Goal: Task Accomplishment & Management: Manage account settings

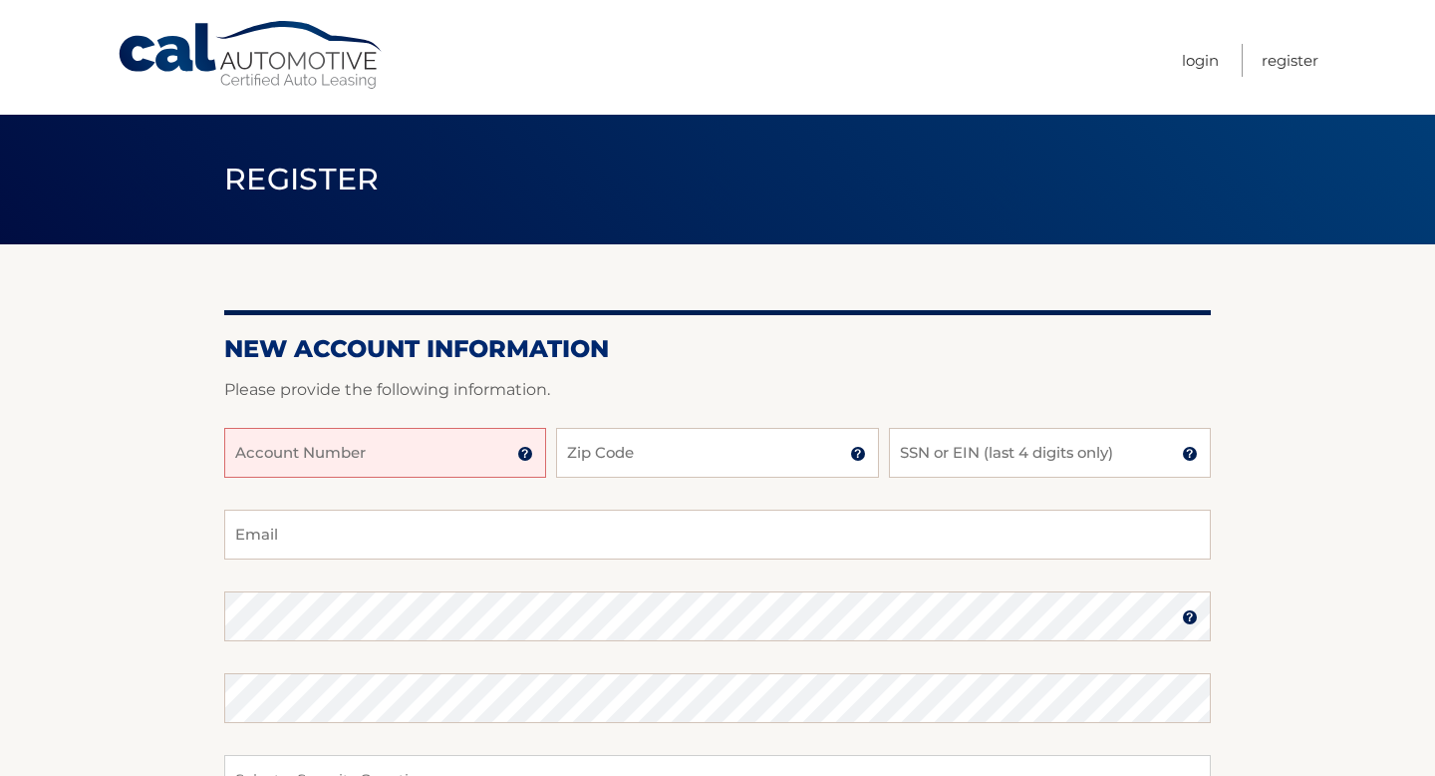
click at [438, 455] on input "Account Number" at bounding box center [385, 453] width 322 height 50
type input "44455974330"
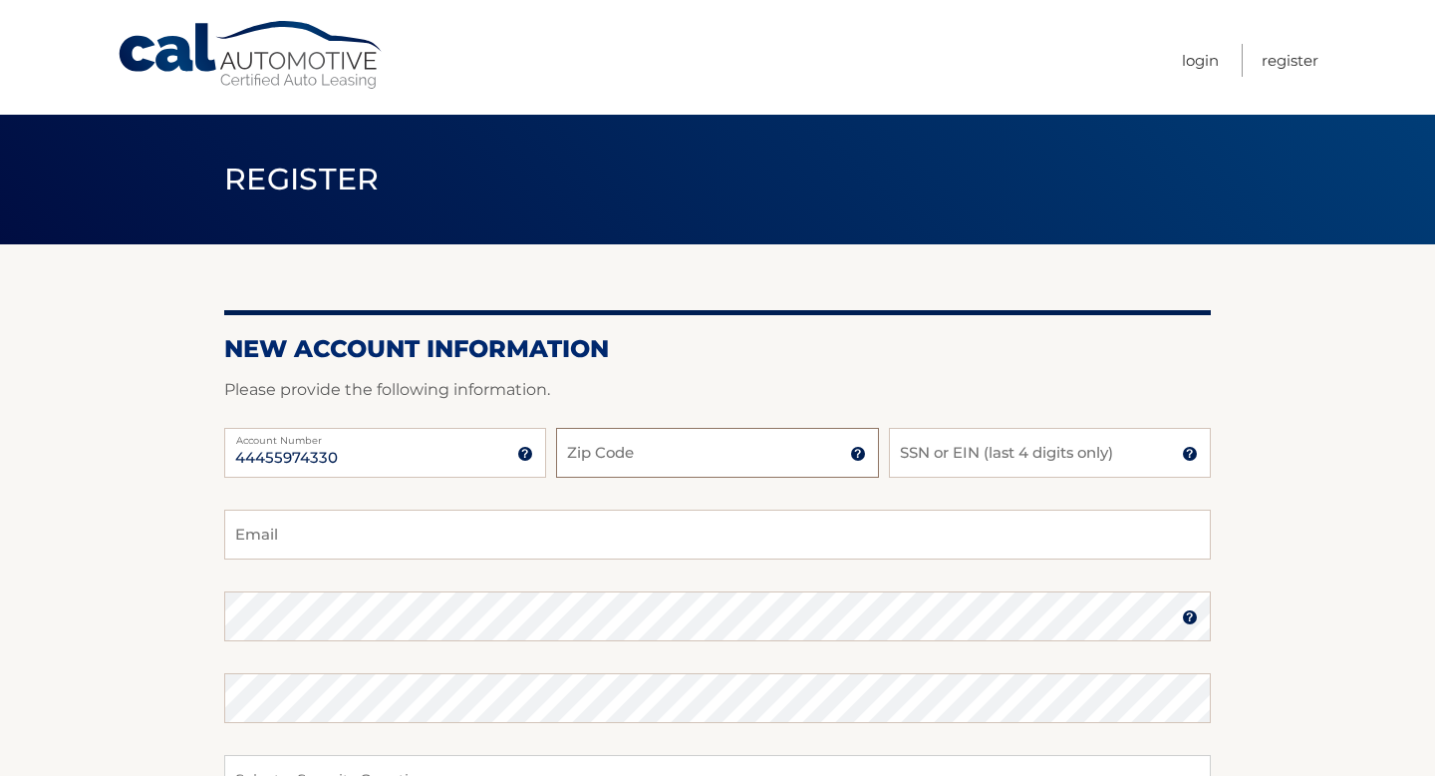
click at [743, 449] on input "Zip Code" at bounding box center [717, 453] width 322 height 50
type input "33319"
type input "sdjohnsonlaws@gmail.com"
click at [905, 454] on input "SSN or EIN (last 4 digits only)" at bounding box center [1050, 453] width 322 height 50
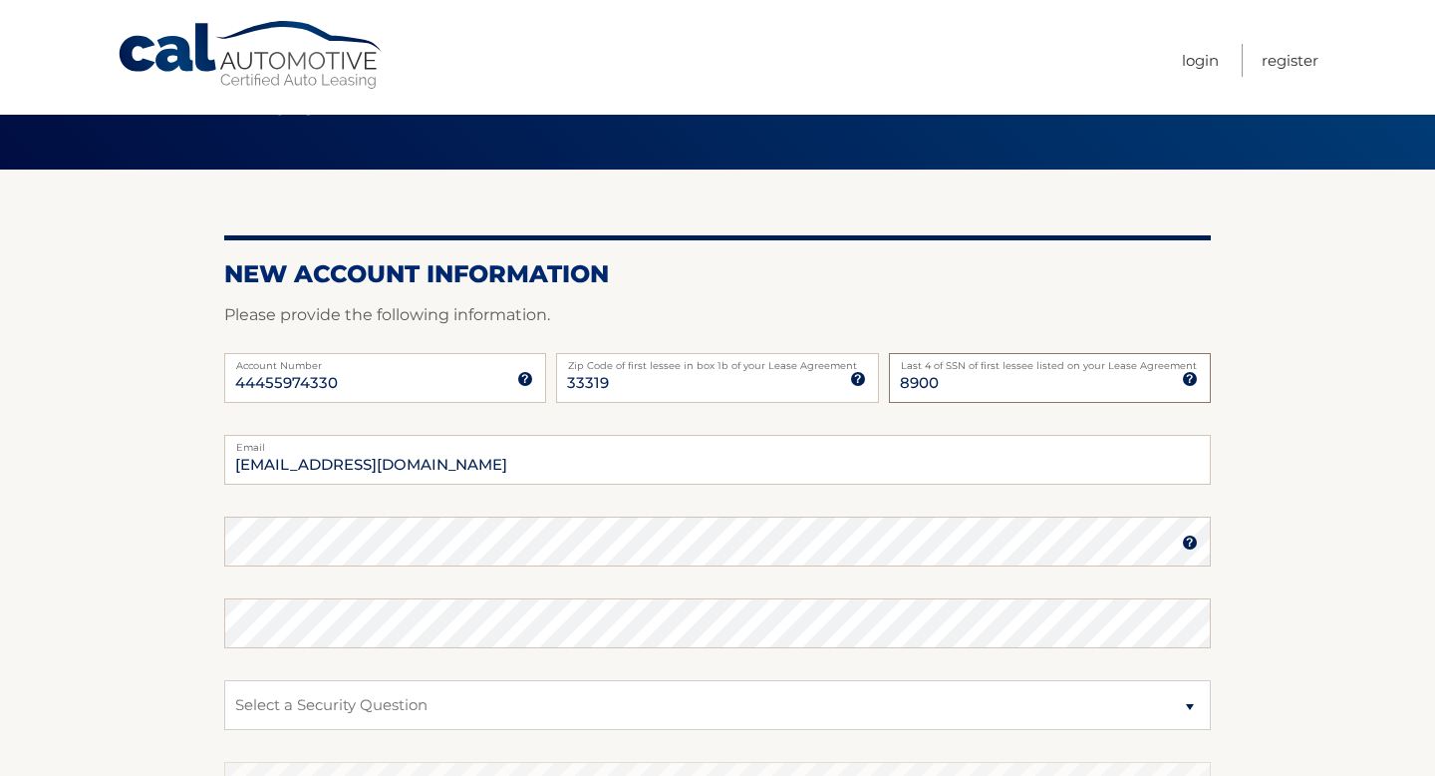
scroll to position [76, 0]
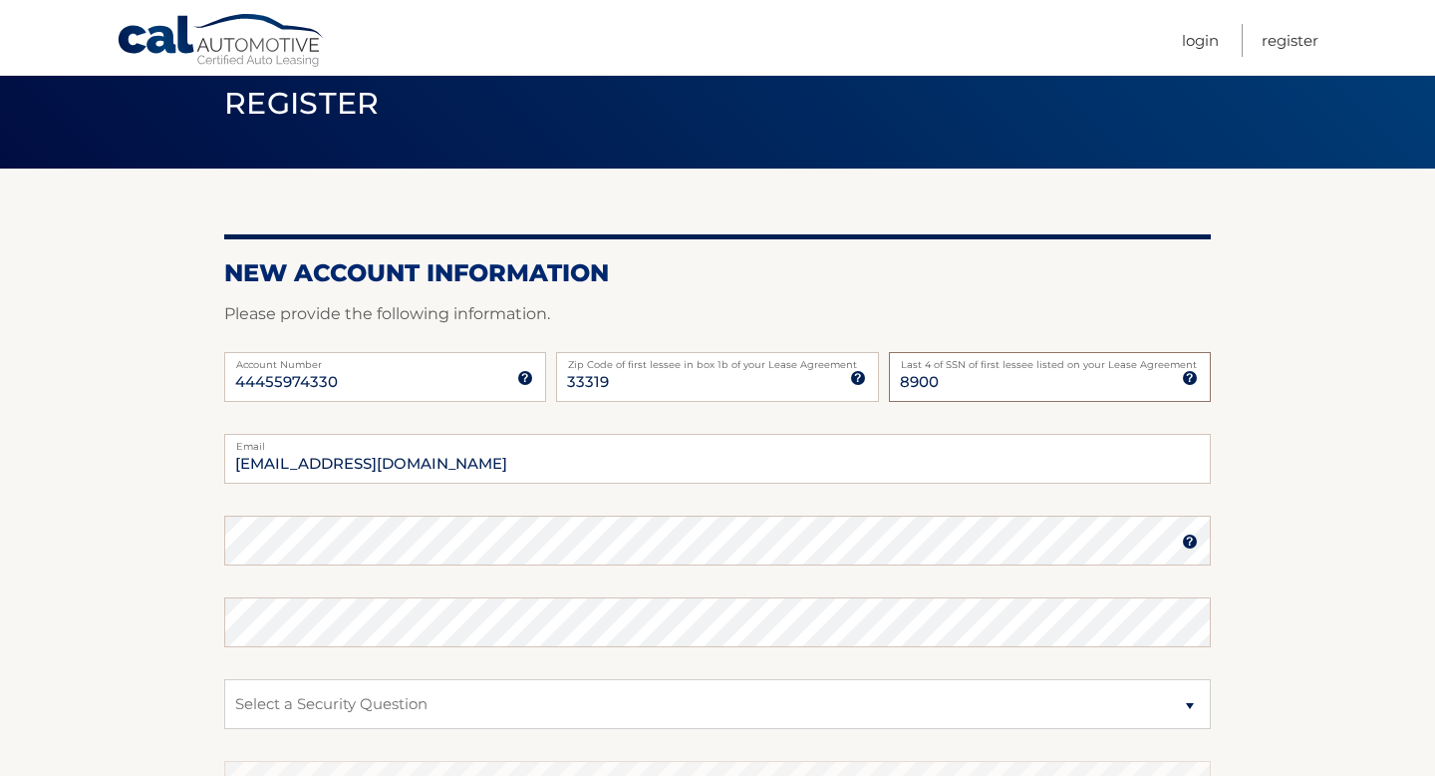
type input "8900"
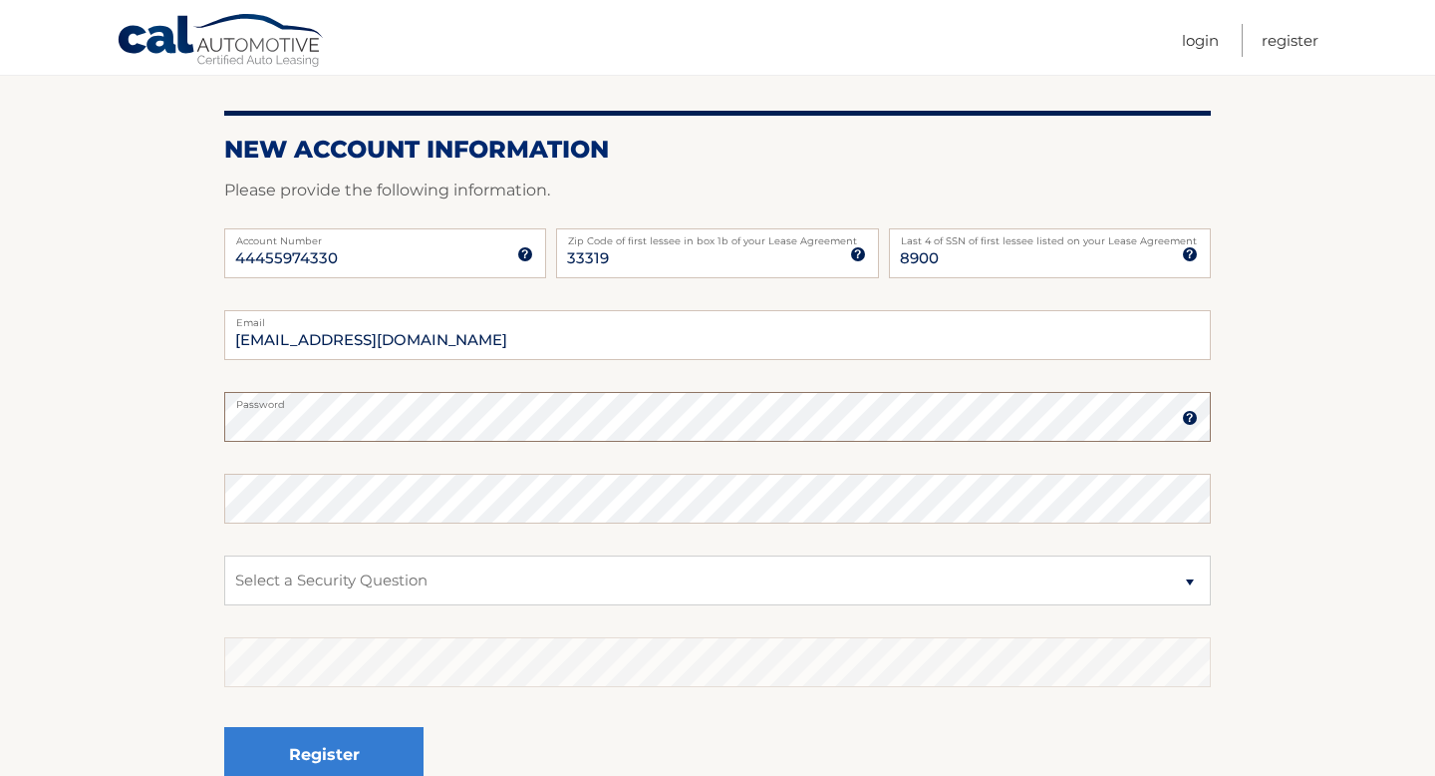
scroll to position [200, 0]
click at [544, 583] on select "Select a Security Question What was the name of your elementary school? What is…" at bounding box center [717, 579] width 987 height 50
select select "2"
click at [224, 554] on select "Select a Security Question What was the name of your elementary school? What is…" at bounding box center [717, 579] width 987 height 50
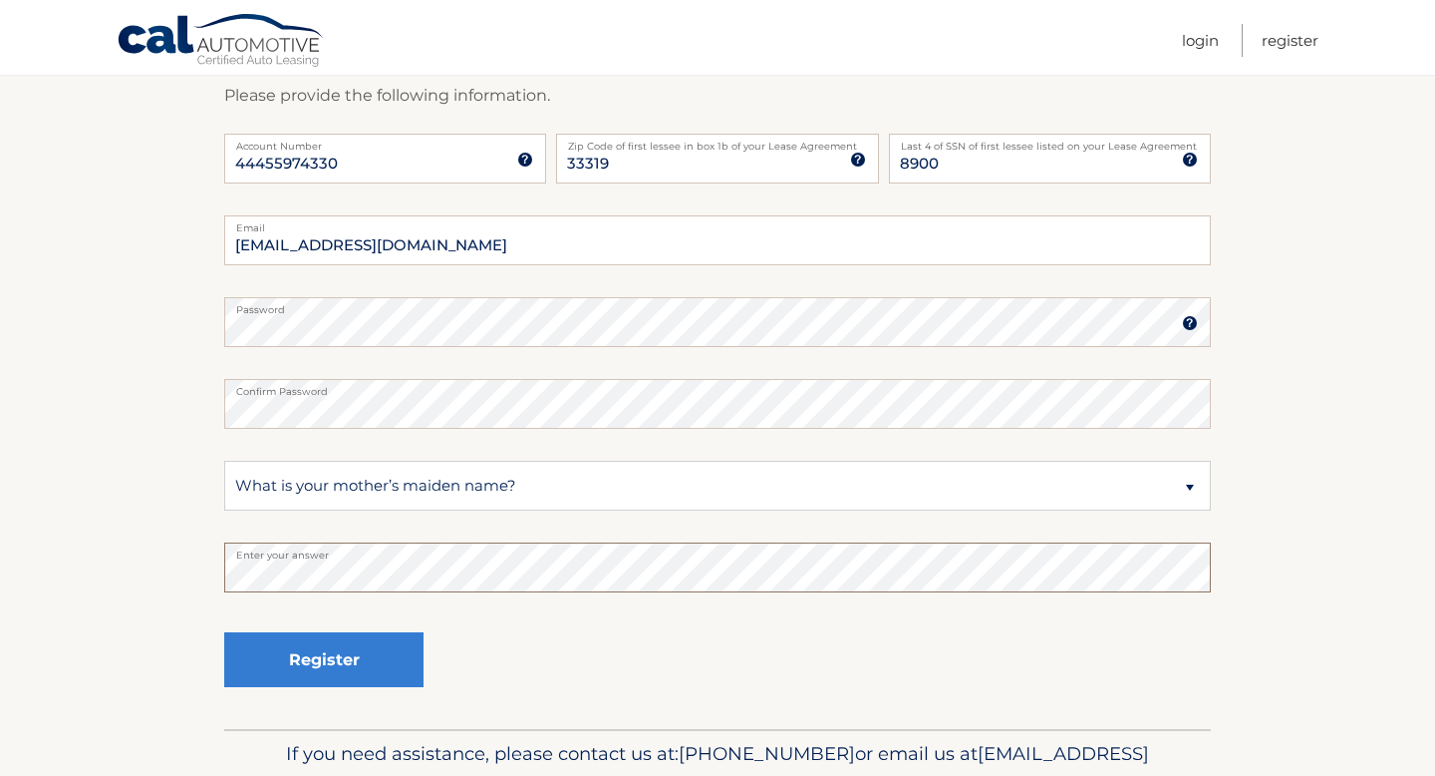
scroll to position [298, 0]
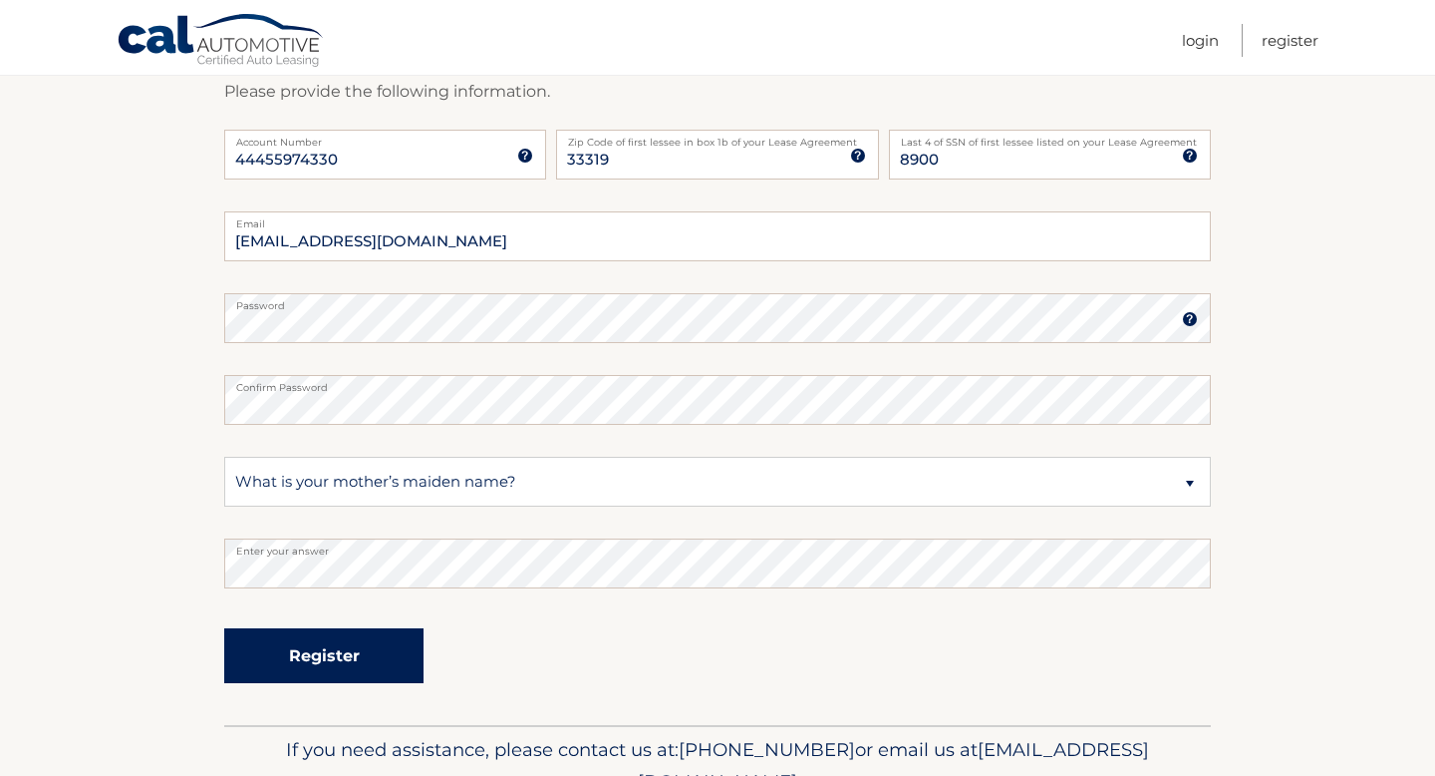
click at [342, 648] on button "Register" at bounding box center [323, 655] width 199 height 55
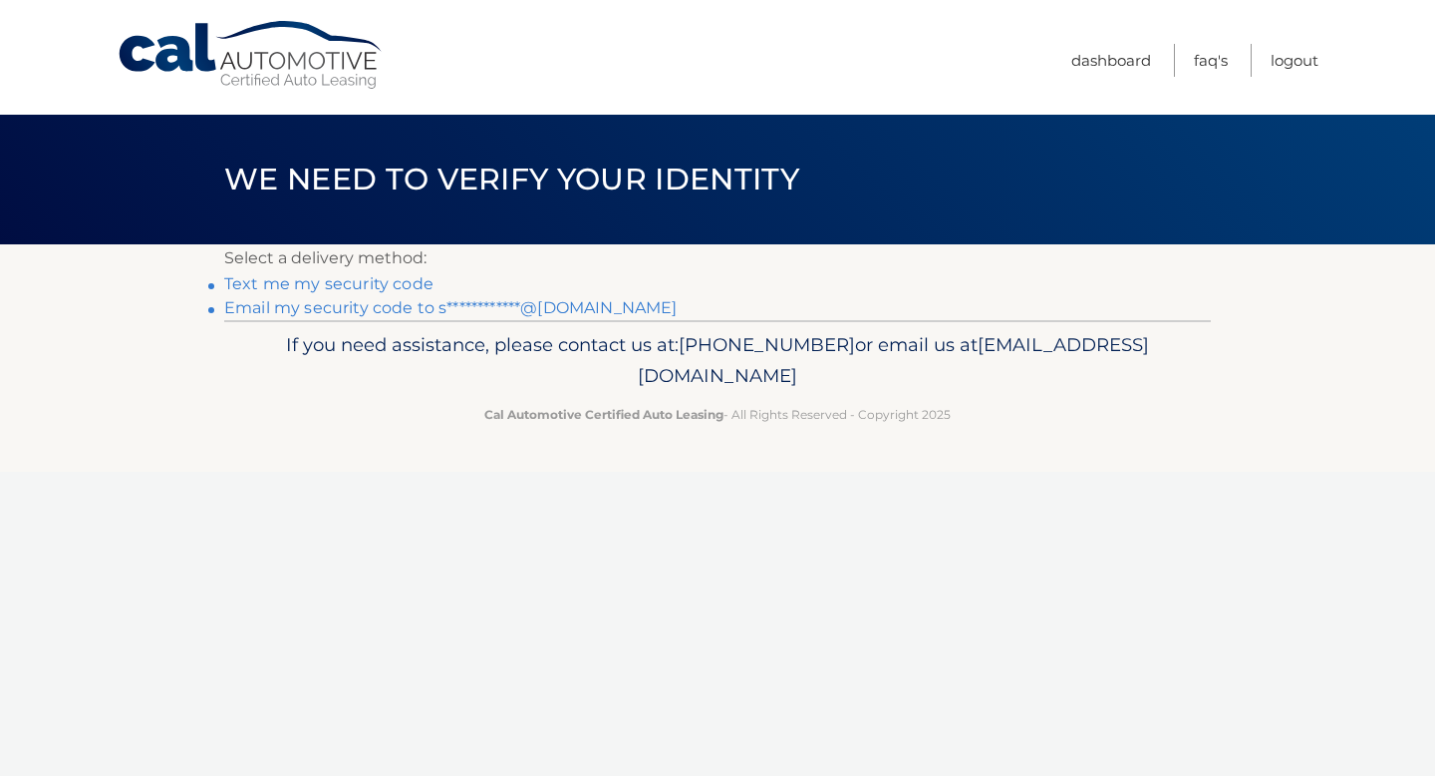
click at [381, 280] on link "Text me my security code" at bounding box center [328, 283] width 209 height 19
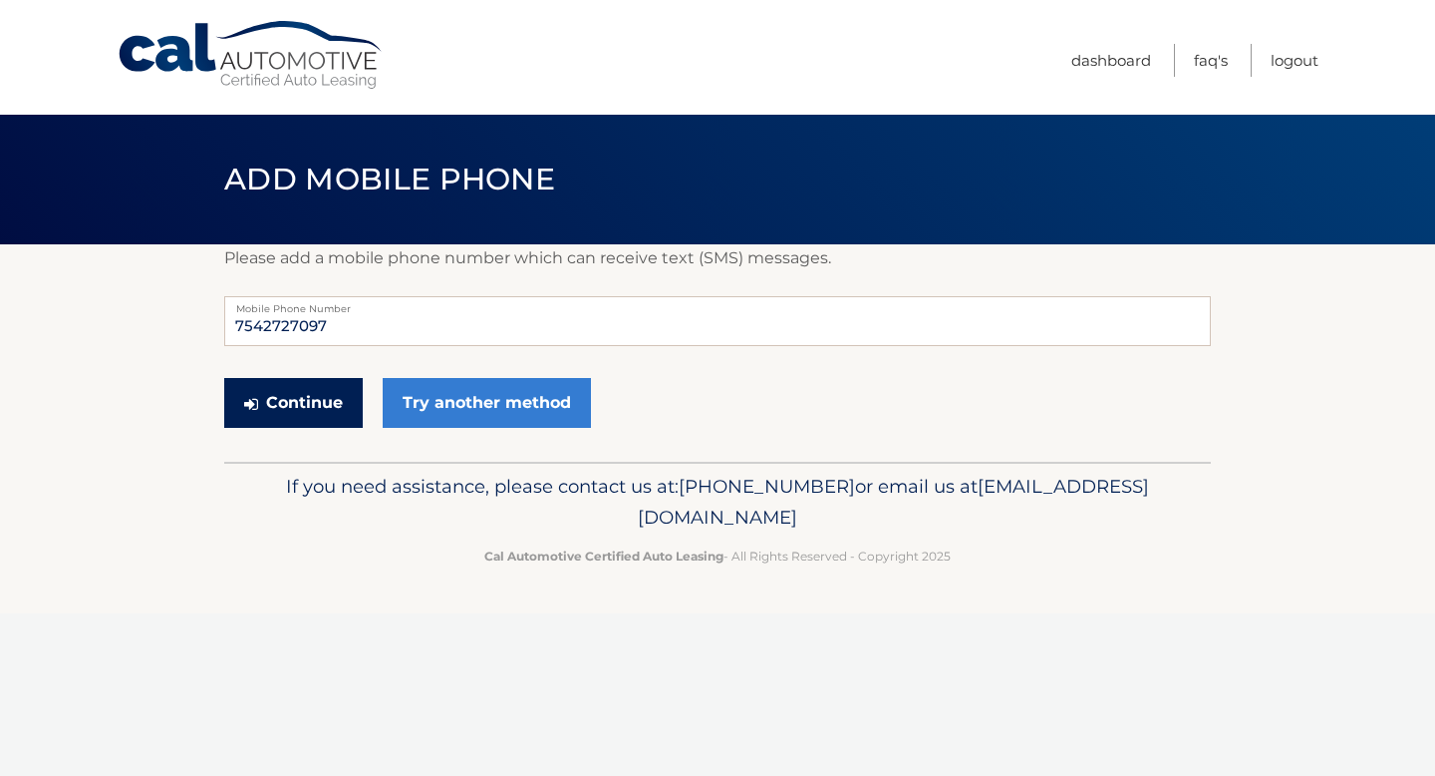
click at [298, 404] on button "Continue" at bounding box center [293, 403] width 139 height 50
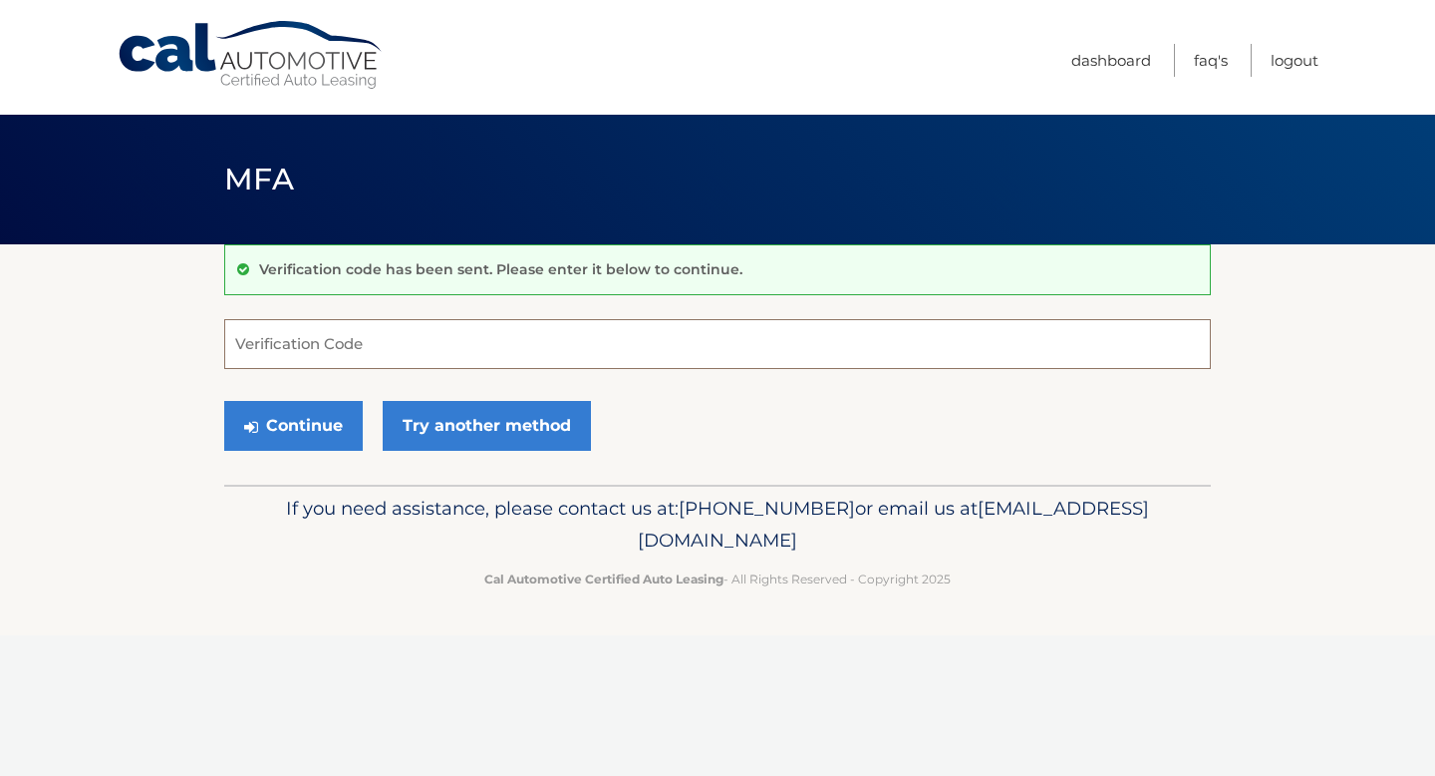
click at [292, 330] on input "Verification Code" at bounding box center [717, 344] width 987 height 50
type input "329600"
click at [338, 424] on button "Continue" at bounding box center [293, 426] width 139 height 50
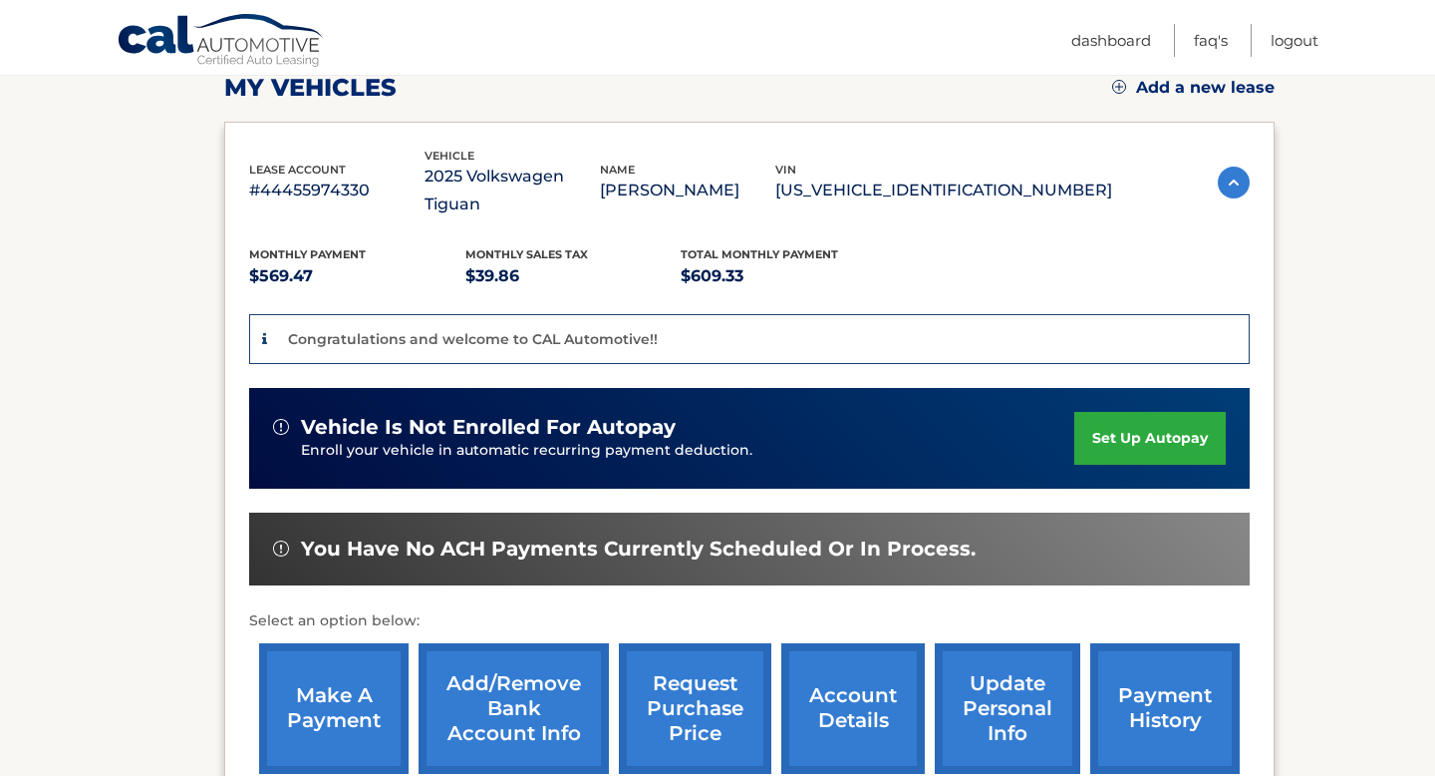
scroll to position [295, 0]
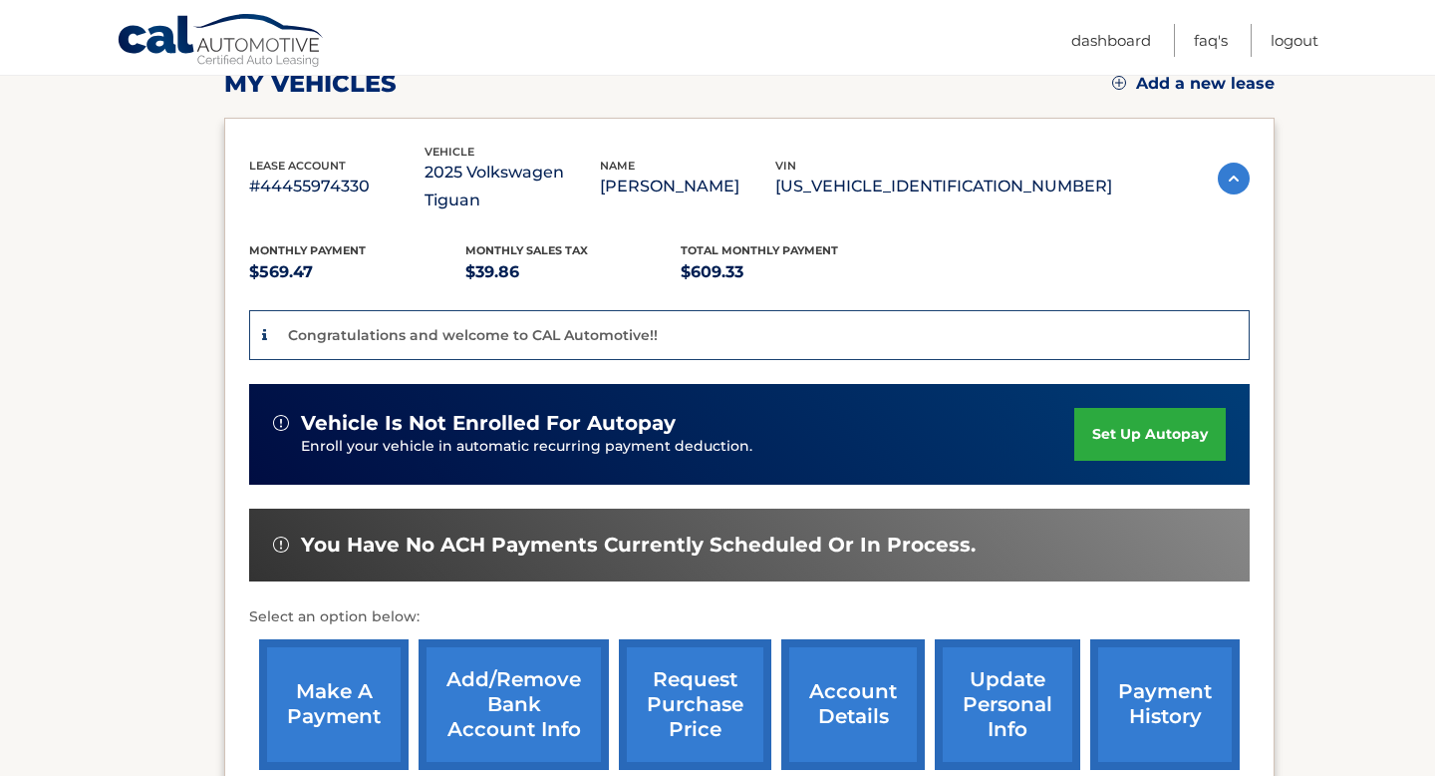
click at [1151, 433] on link "set up autopay" at bounding box center [1151, 434] width 152 height 53
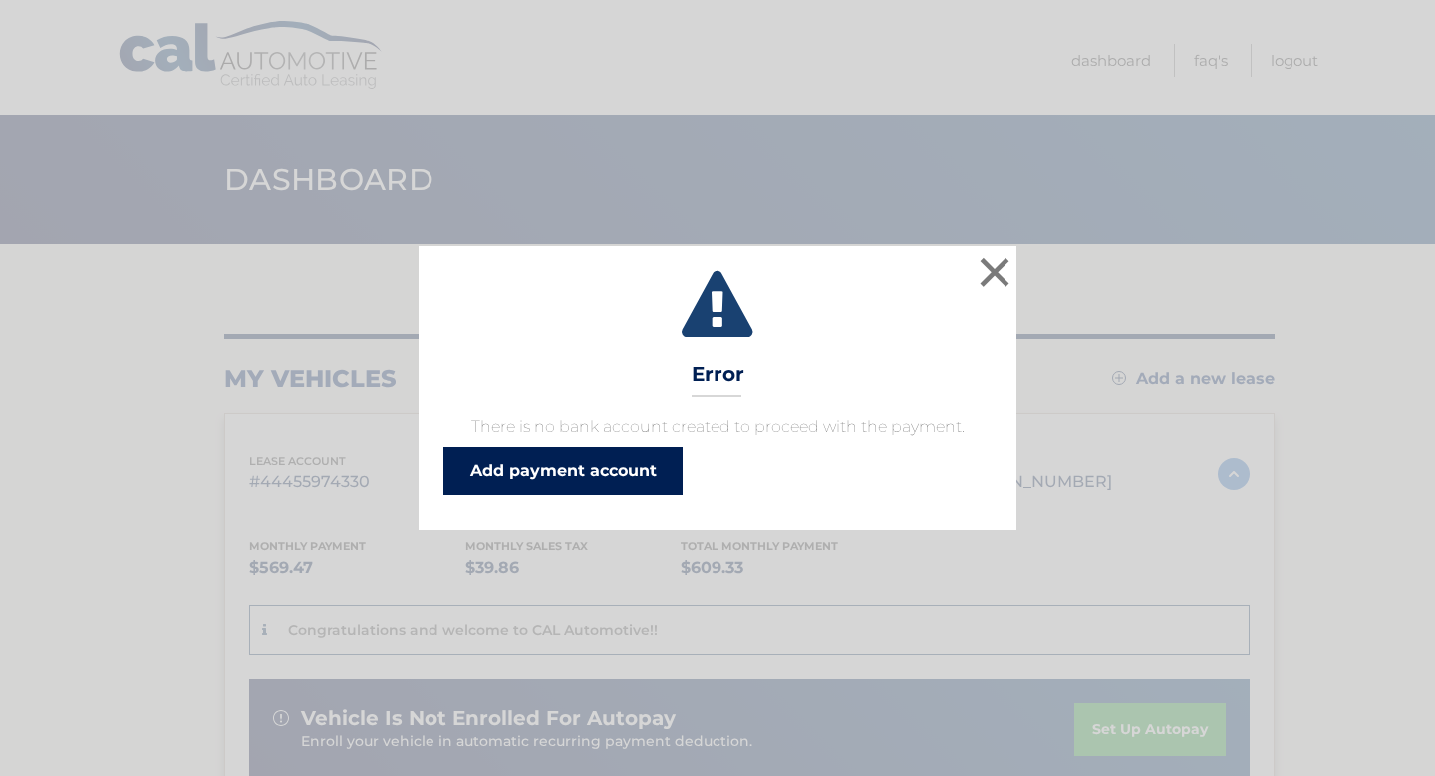
click at [581, 476] on link "Add payment account" at bounding box center [563, 471] width 239 height 48
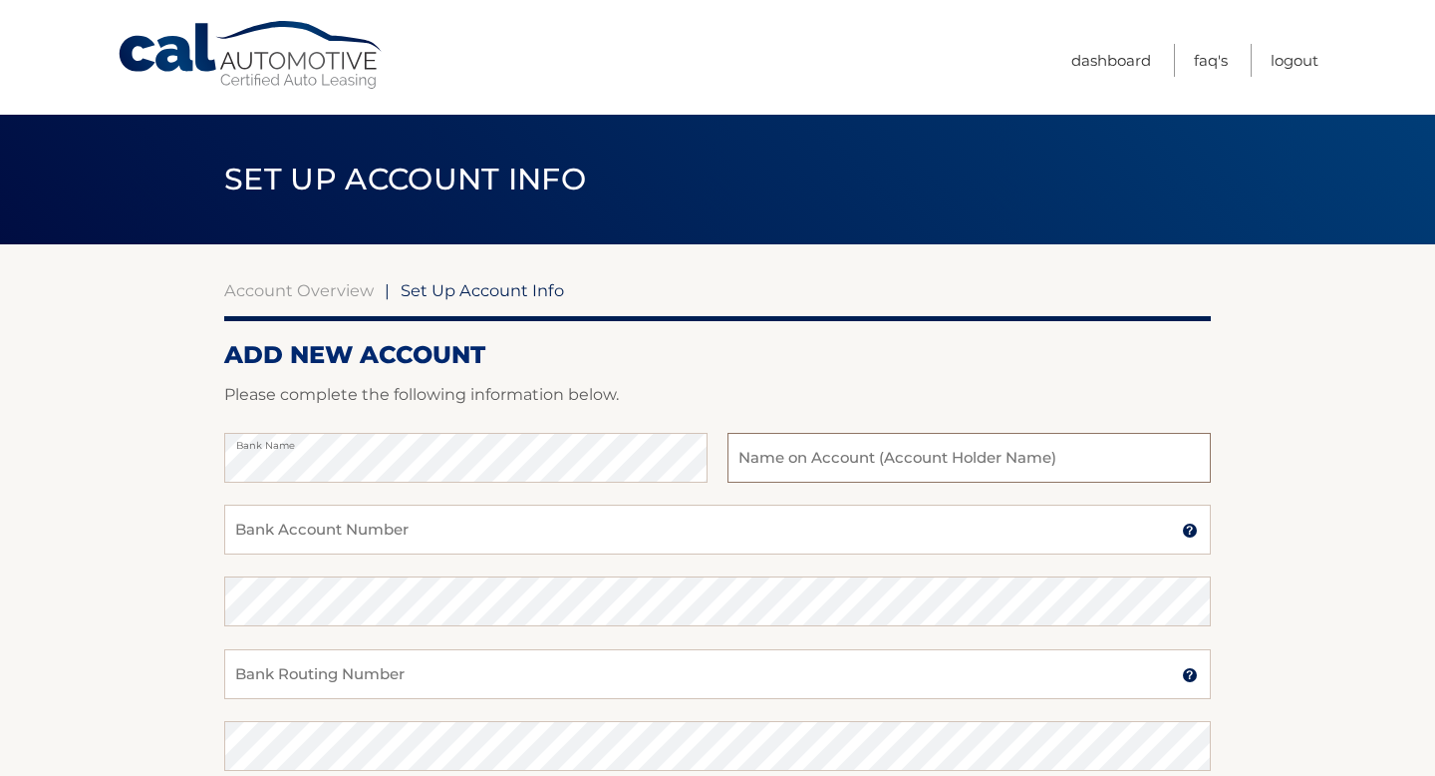
click at [777, 466] on input "text" at bounding box center [969, 458] width 483 height 50
type input "[PERSON_NAME]"
click at [421, 532] on input "Bank Account Number" at bounding box center [717, 529] width 987 height 50
type input "229057337206"
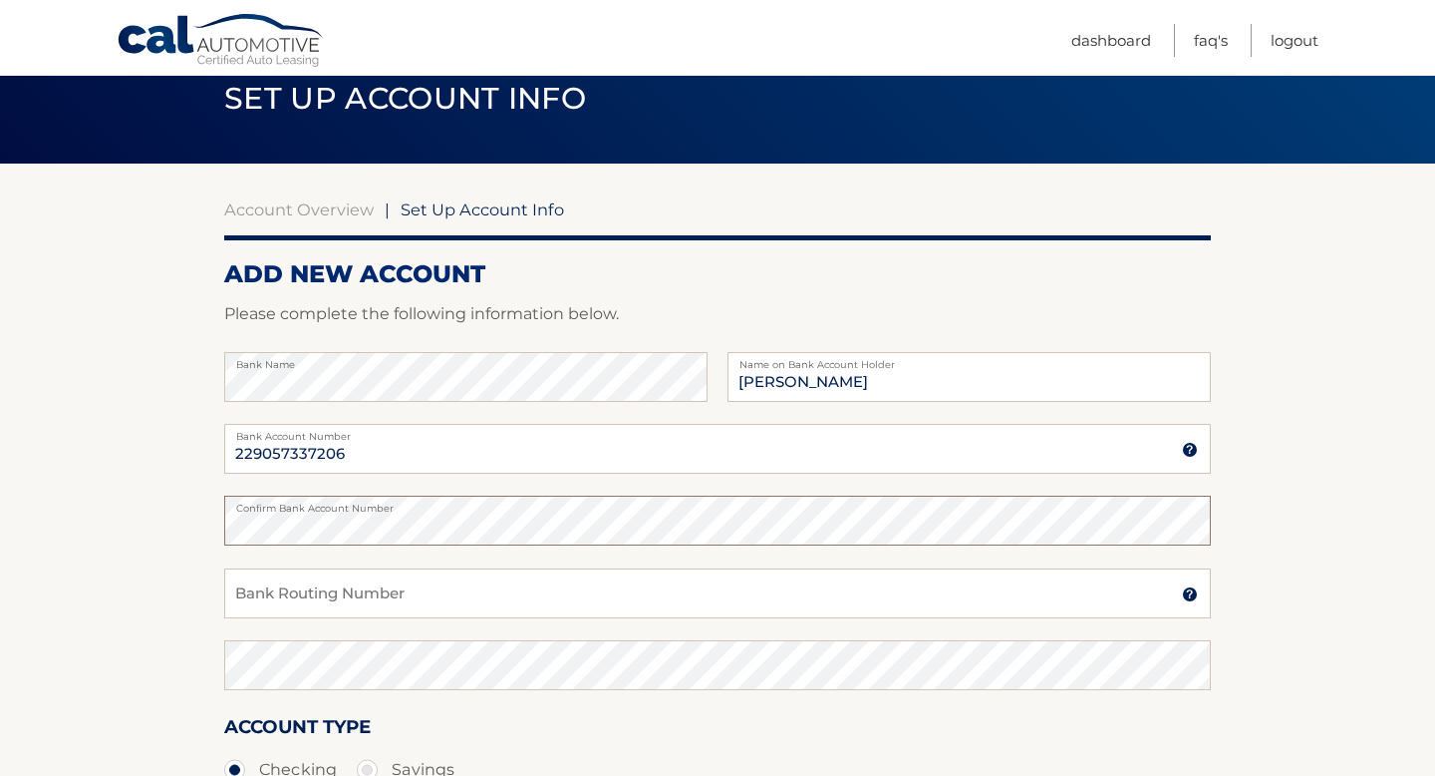
scroll to position [82, 0]
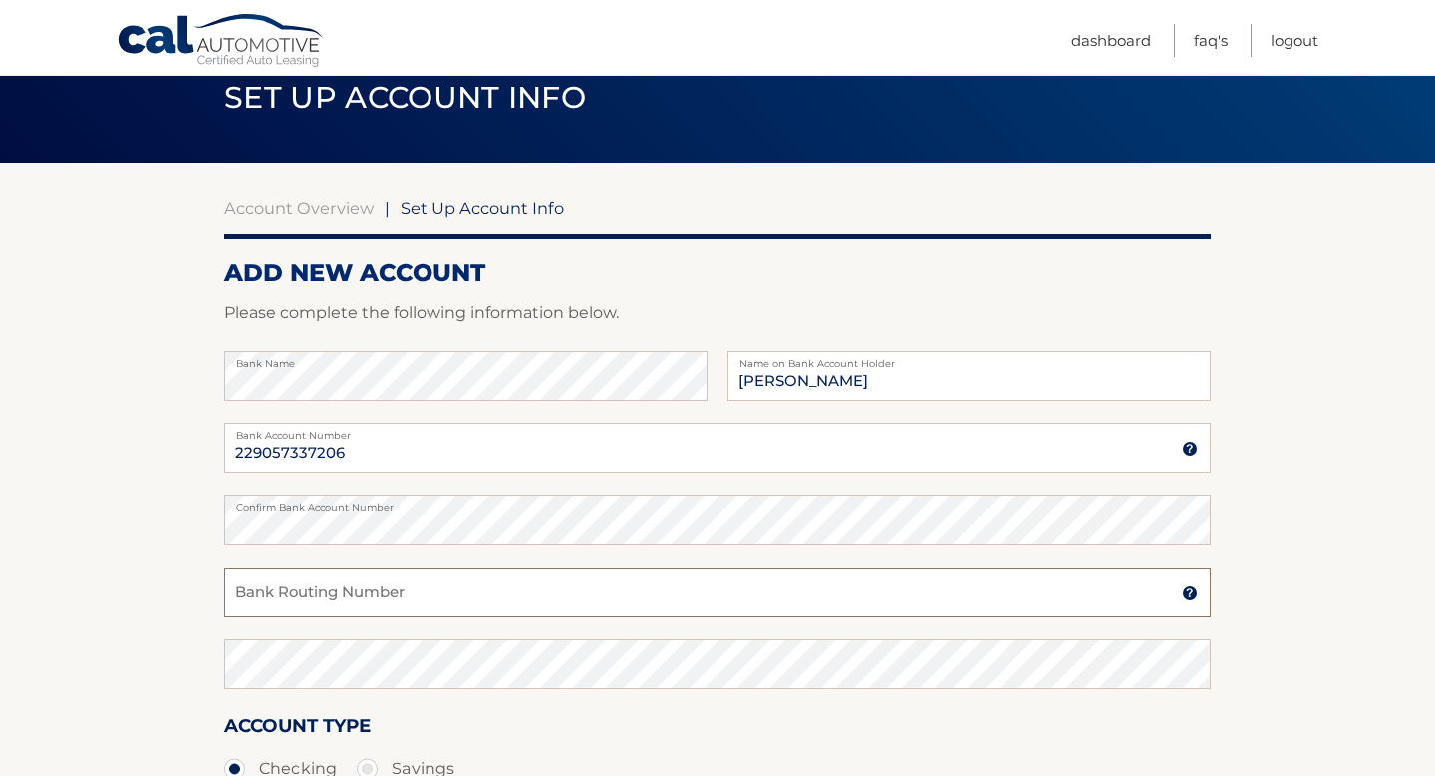
click at [320, 592] on input "Bank Routing Number" at bounding box center [717, 592] width 987 height 50
type input "063100277"
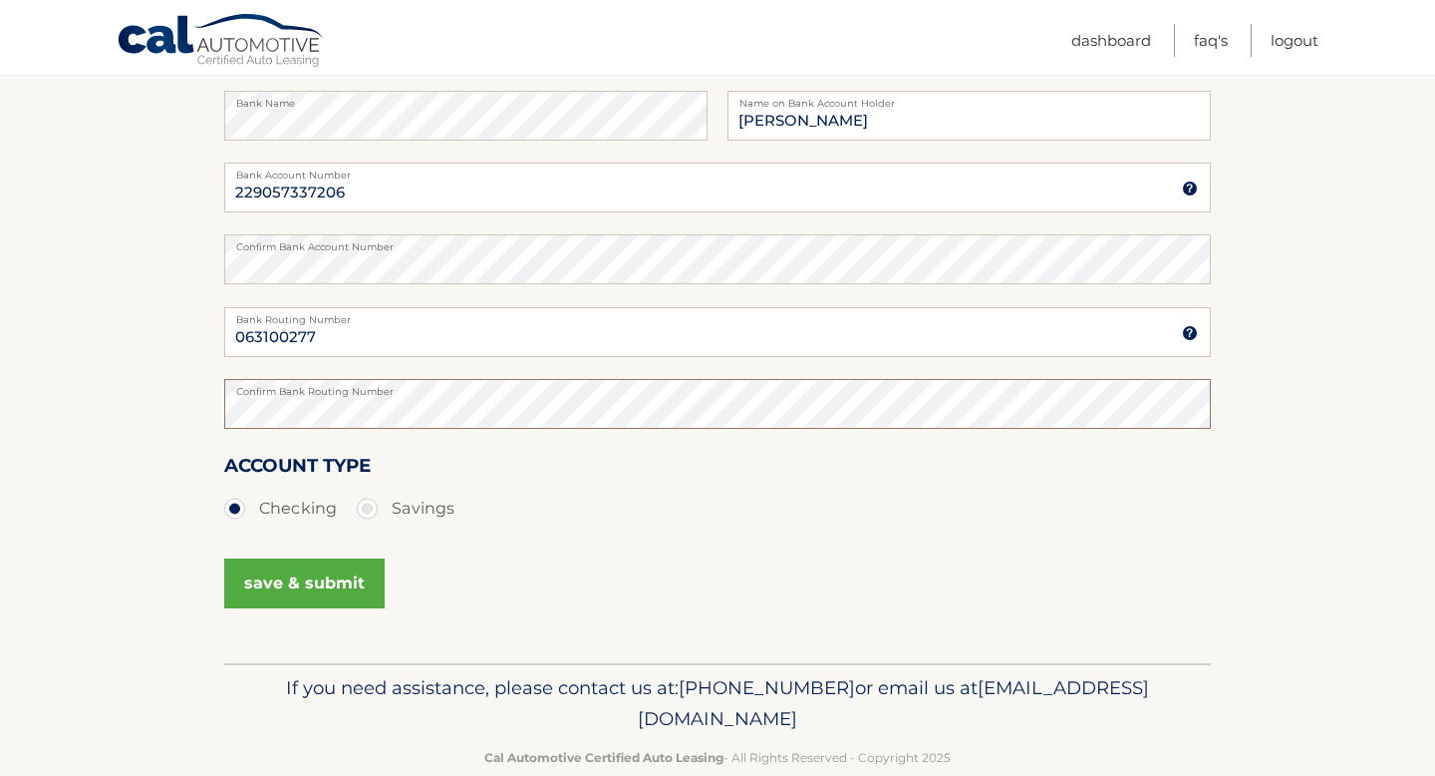
scroll to position [381, 0]
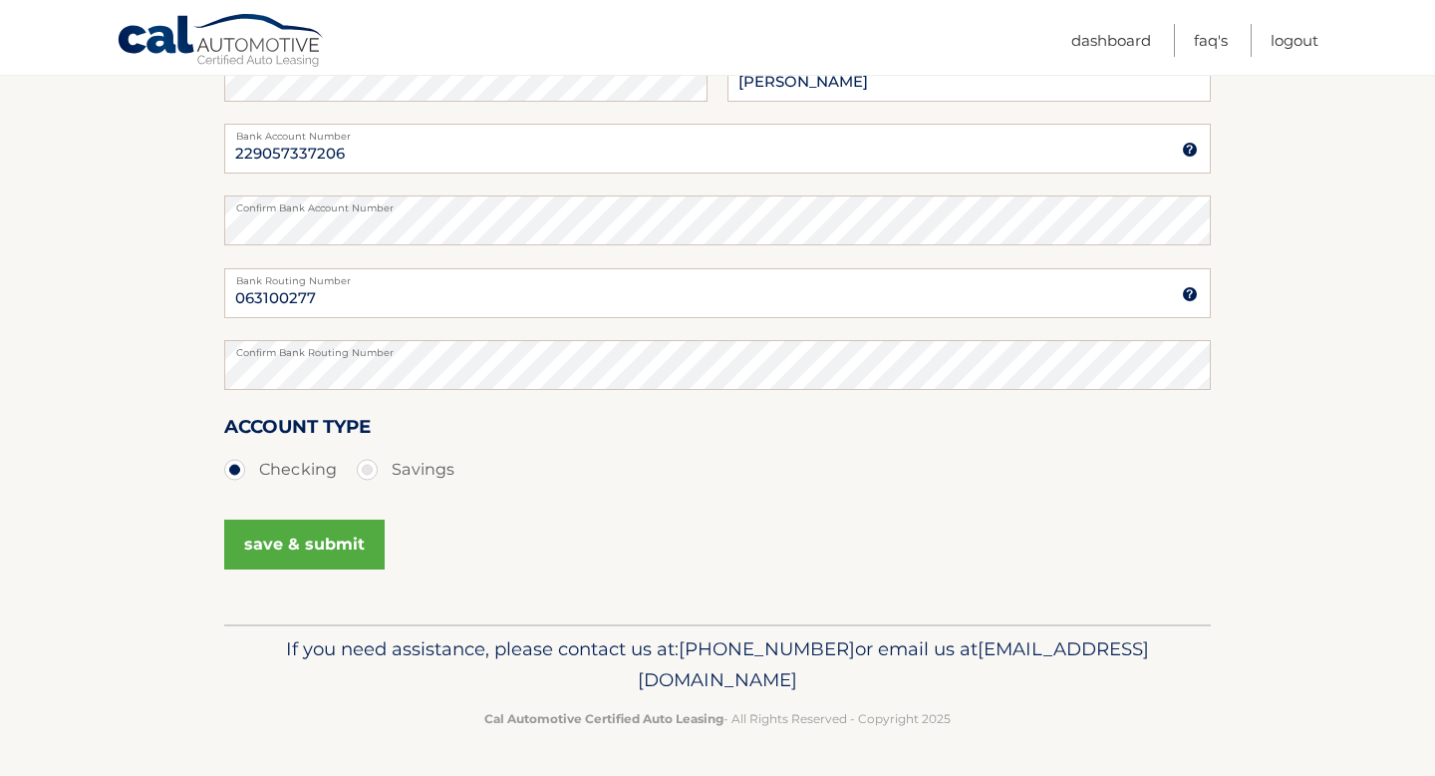
click at [265, 545] on button "save & submit" at bounding box center [304, 544] width 160 height 50
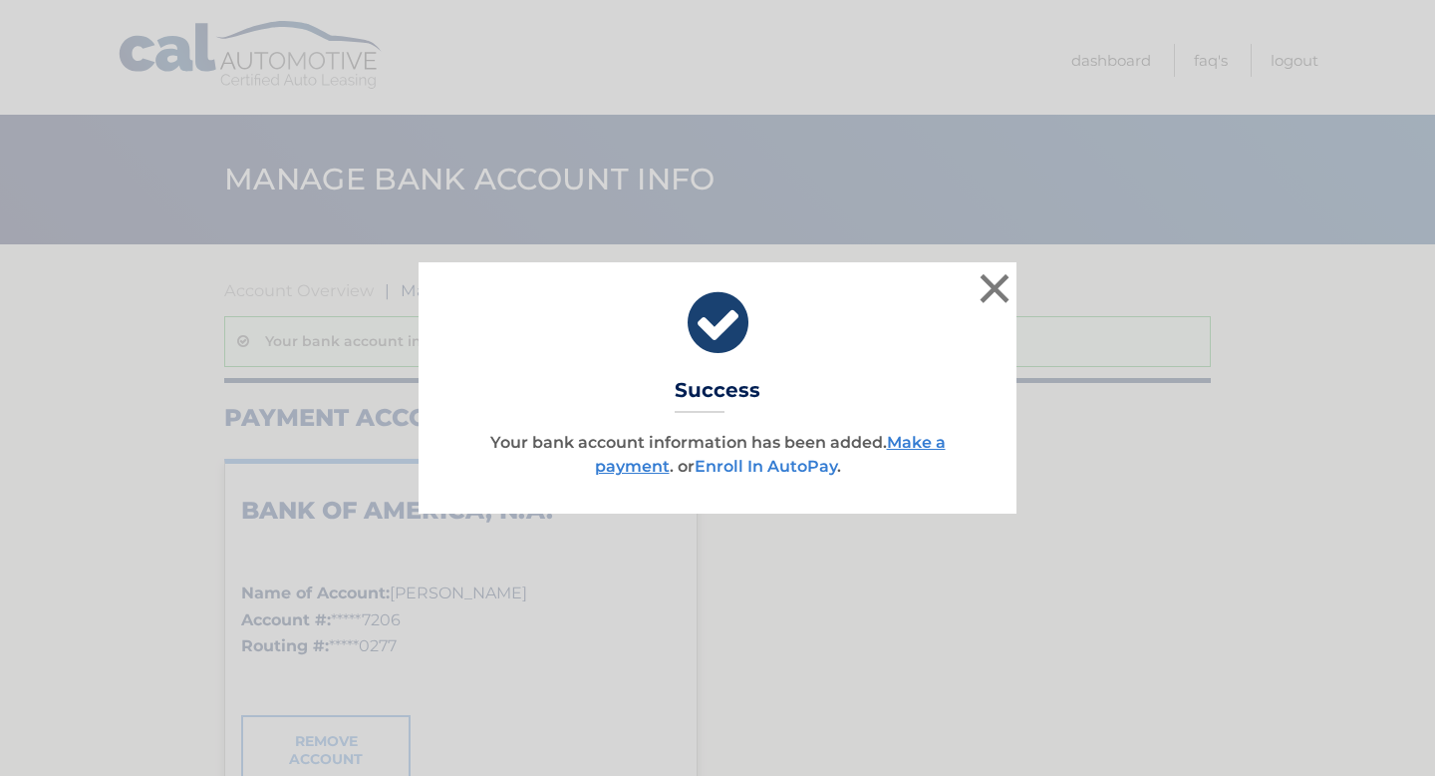
click at [768, 468] on link "Enroll In AutoPay" at bounding box center [766, 466] width 143 height 19
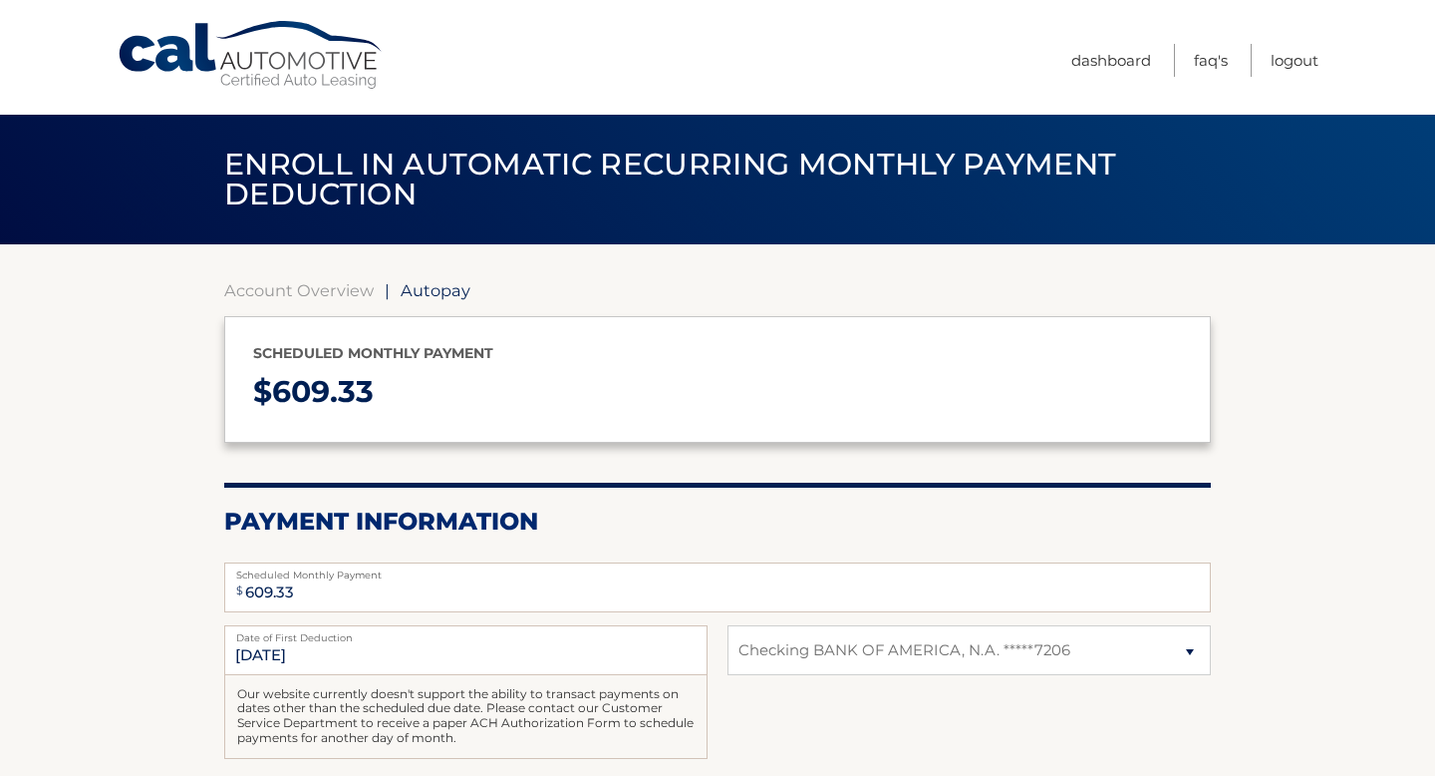
select select "NDk0ZjFlNDUtMmE3My00ZmQ1LWE5YjUtMjk1MjUxOWQ3N2Vm"
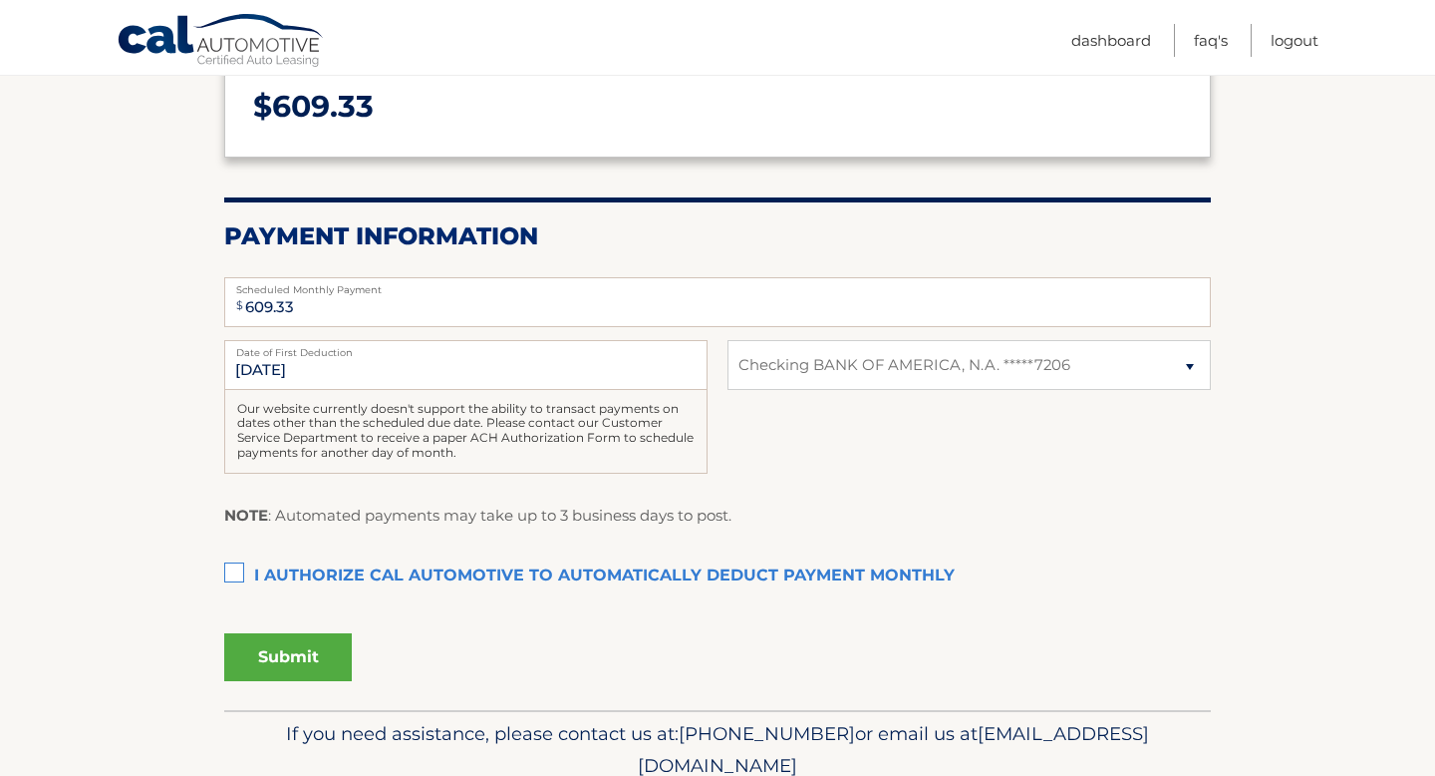
scroll to position [291, 0]
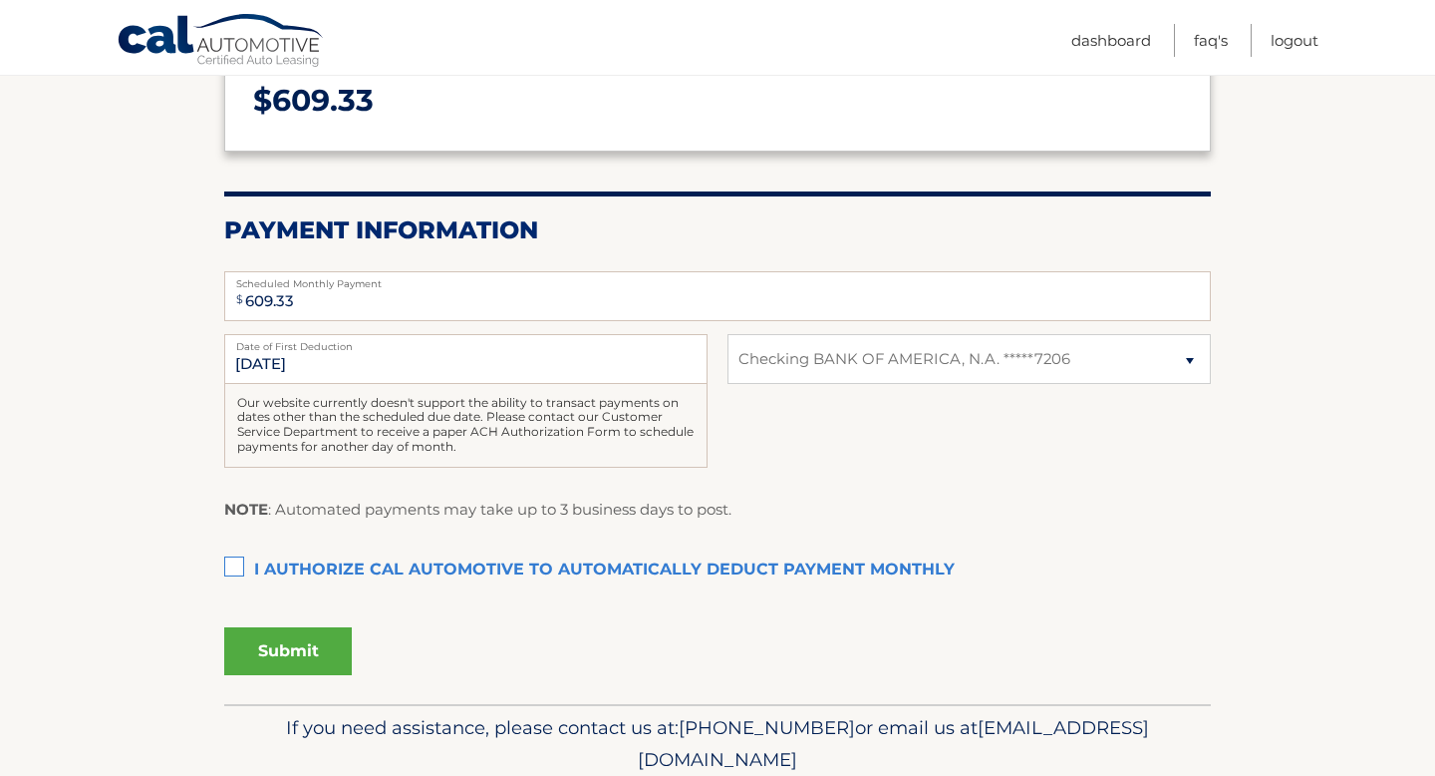
click at [242, 567] on label "I authorize cal automotive to automatically deduct payment monthly This checkbo…" at bounding box center [717, 570] width 987 height 40
click at [0, 0] on input "I authorize cal automotive to automatically deduct payment monthly This checkbo…" at bounding box center [0, 0] width 0 height 0
click at [293, 644] on button "Submit" at bounding box center [288, 651] width 128 height 48
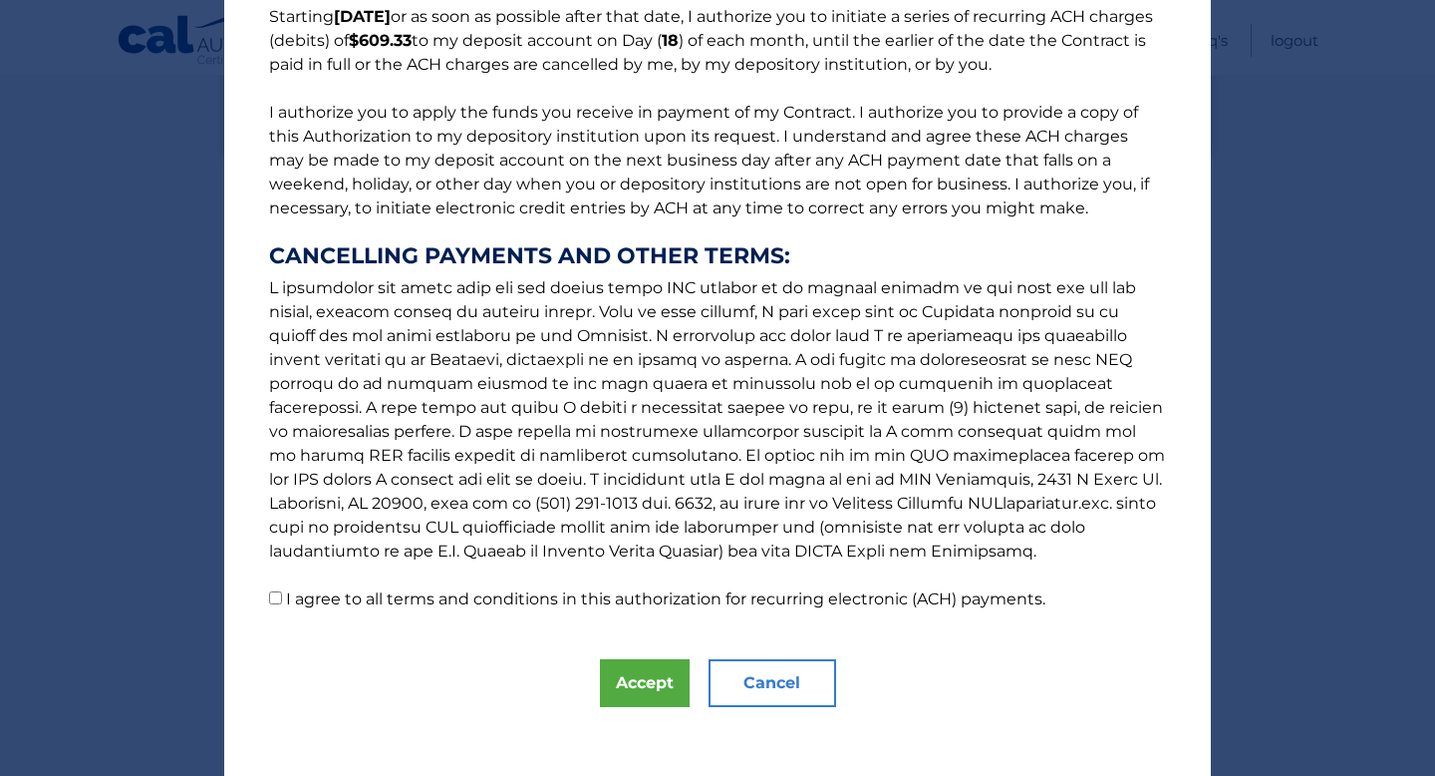
scroll to position [189, 0]
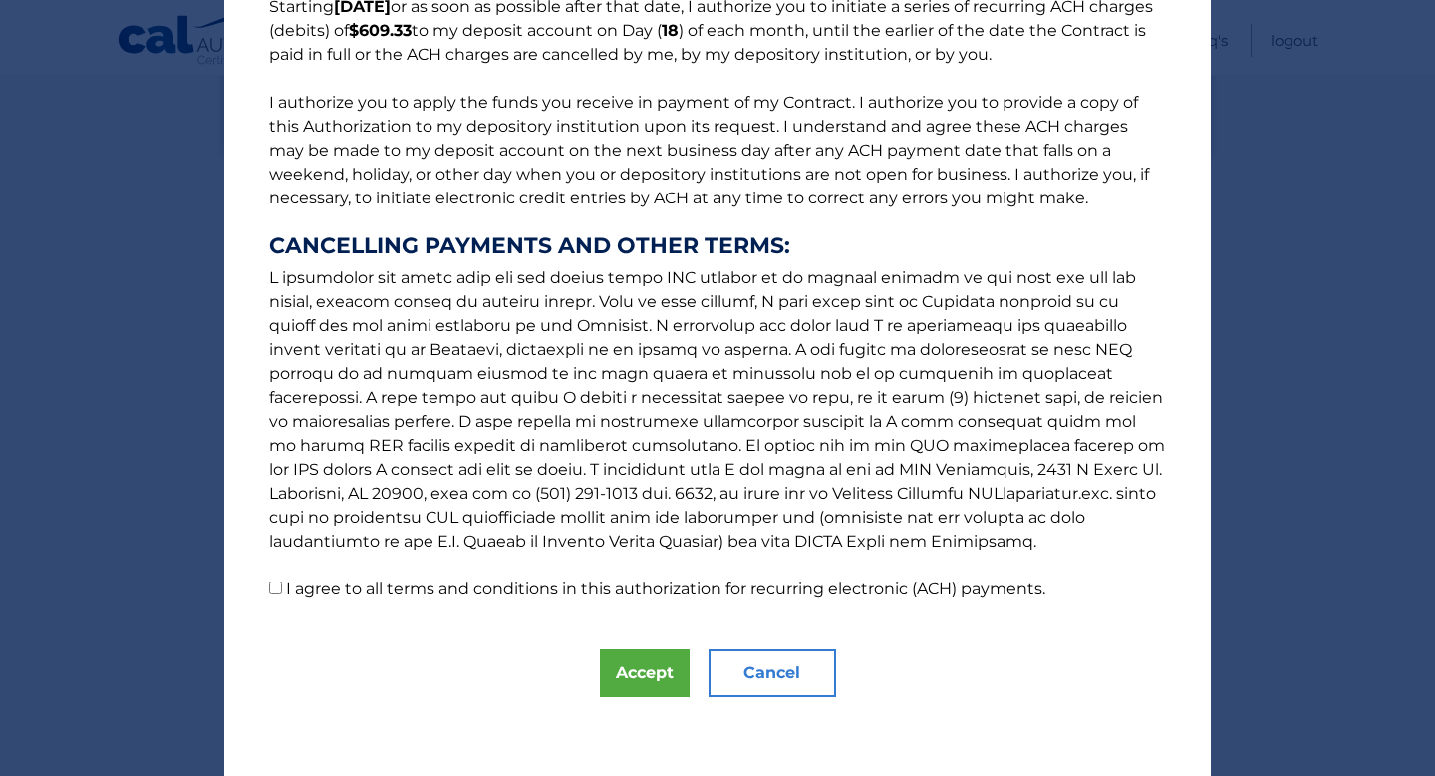
click at [278, 586] on input "I agree to all terms and conditions in this authorization for recurring electro…" at bounding box center [275, 587] width 13 height 13
checkbox input "true"
click at [627, 664] on button "Accept" at bounding box center [645, 673] width 90 height 48
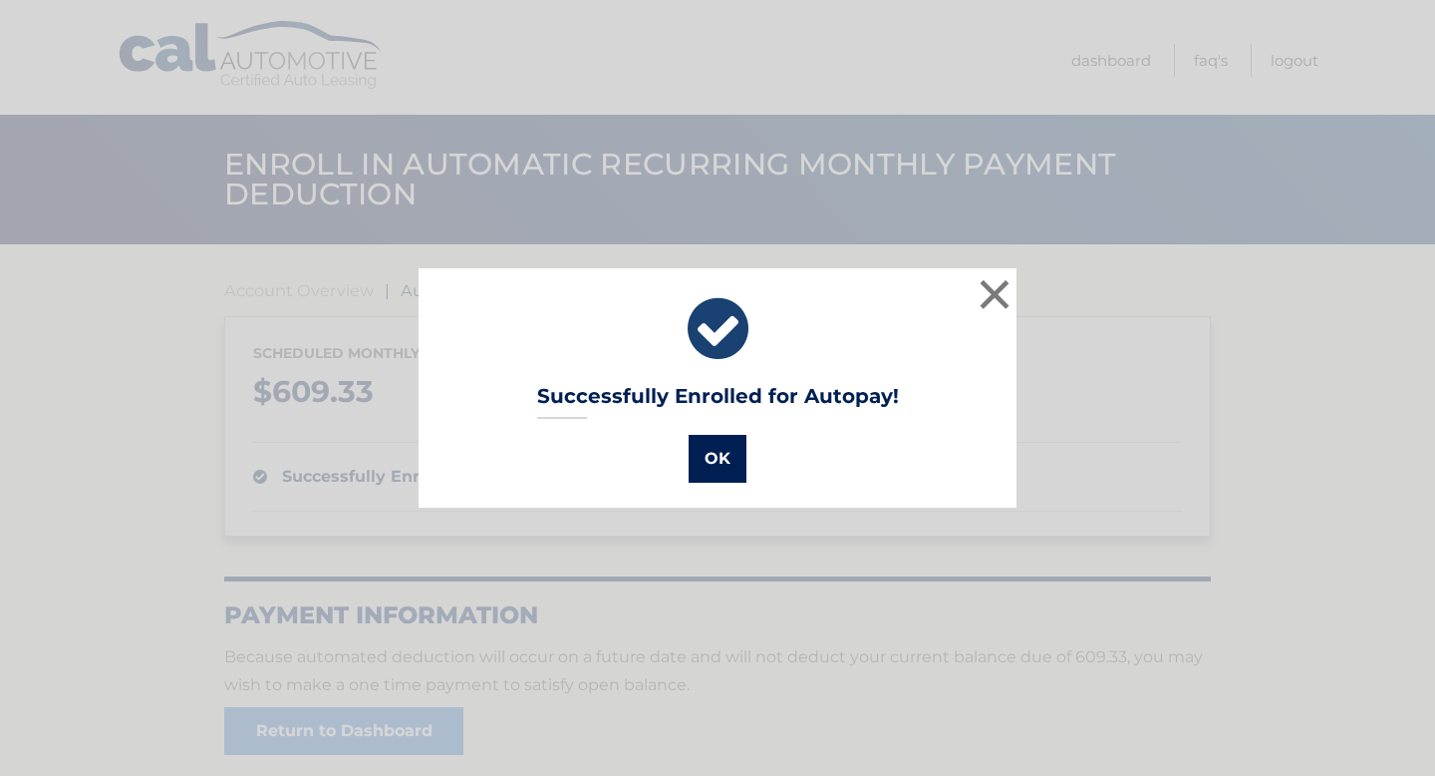
click at [723, 463] on button "OK" at bounding box center [718, 459] width 58 height 48
